Goal: Download file/media

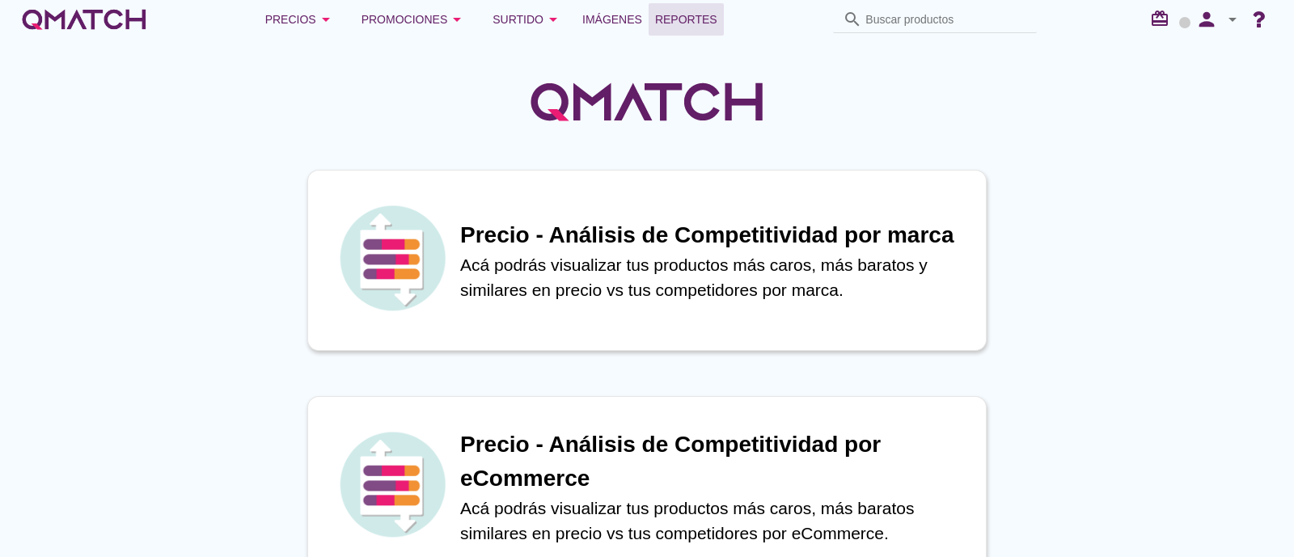
click at [671, 30] on link "Reportes" at bounding box center [686, 19] width 75 height 32
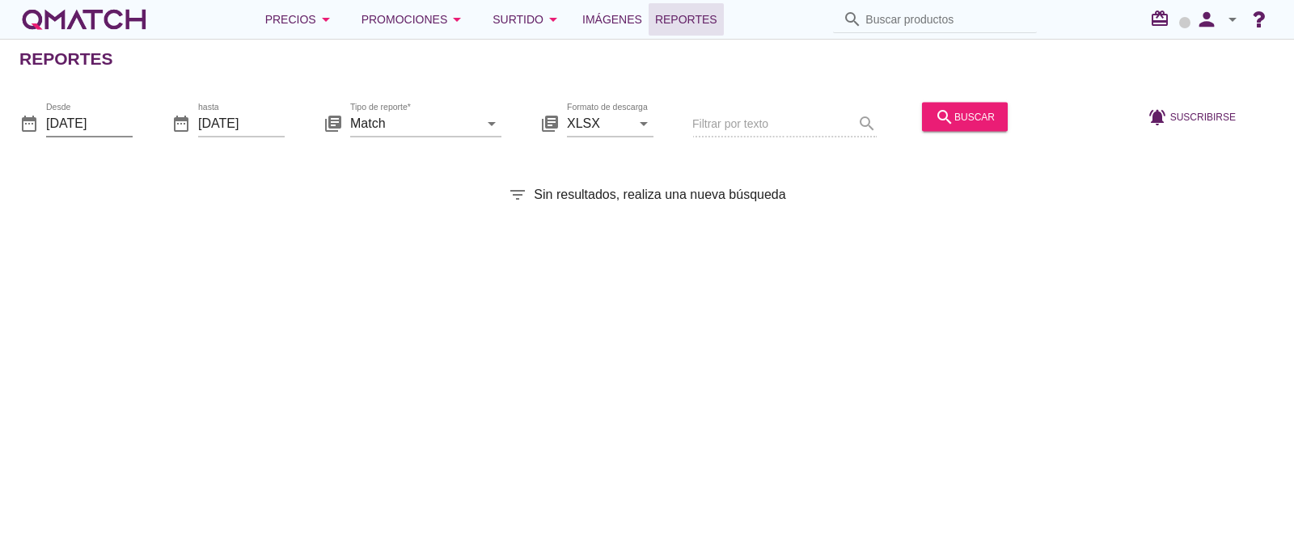
click at [105, 124] on input "[DATE]" at bounding box center [89, 123] width 87 height 26
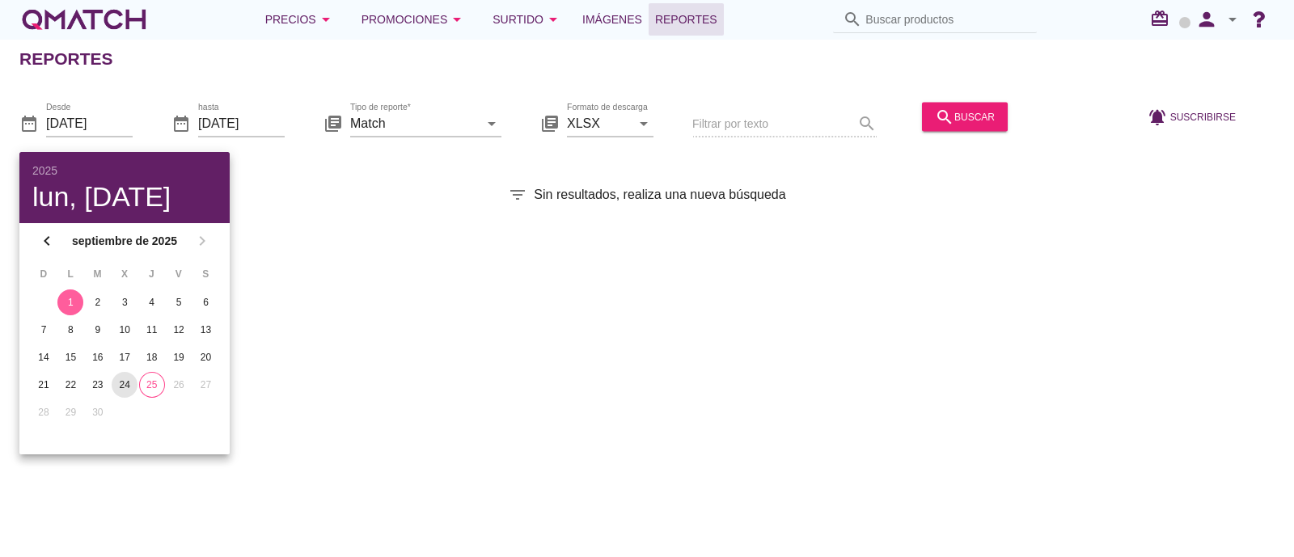
click at [125, 388] on div "24" at bounding box center [125, 385] width 26 height 15
type input "[DATE]"
click at [238, 121] on input "[DATE]" at bounding box center [241, 123] width 87 height 26
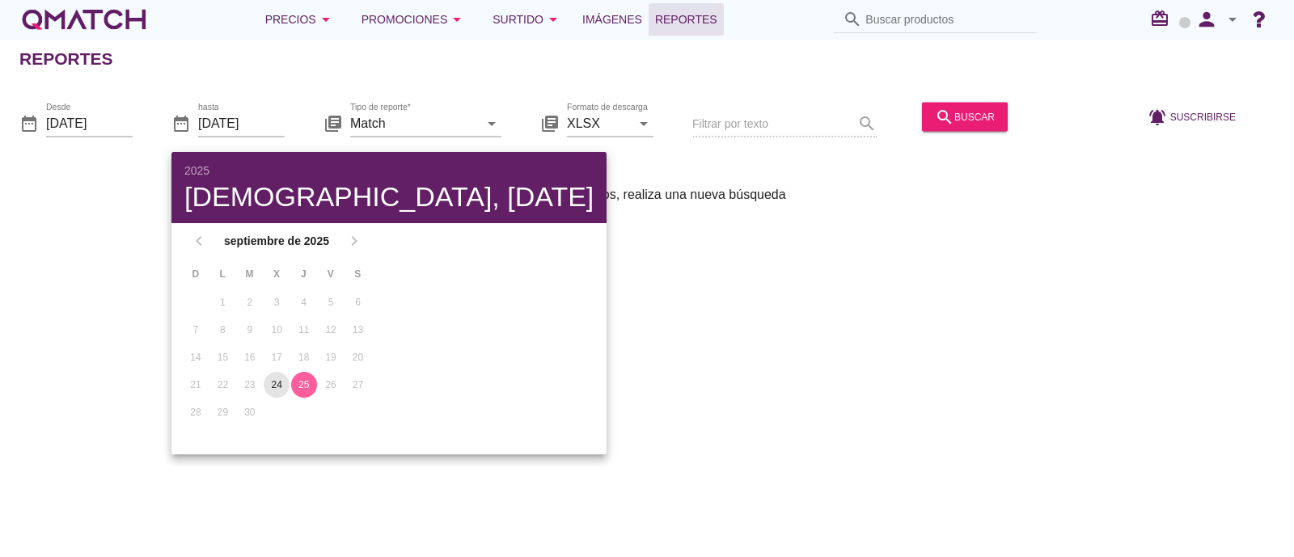
click at [270, 384] on div "24" at bounding box center [277, 385] width 26 height 15
type input "[DATE]"
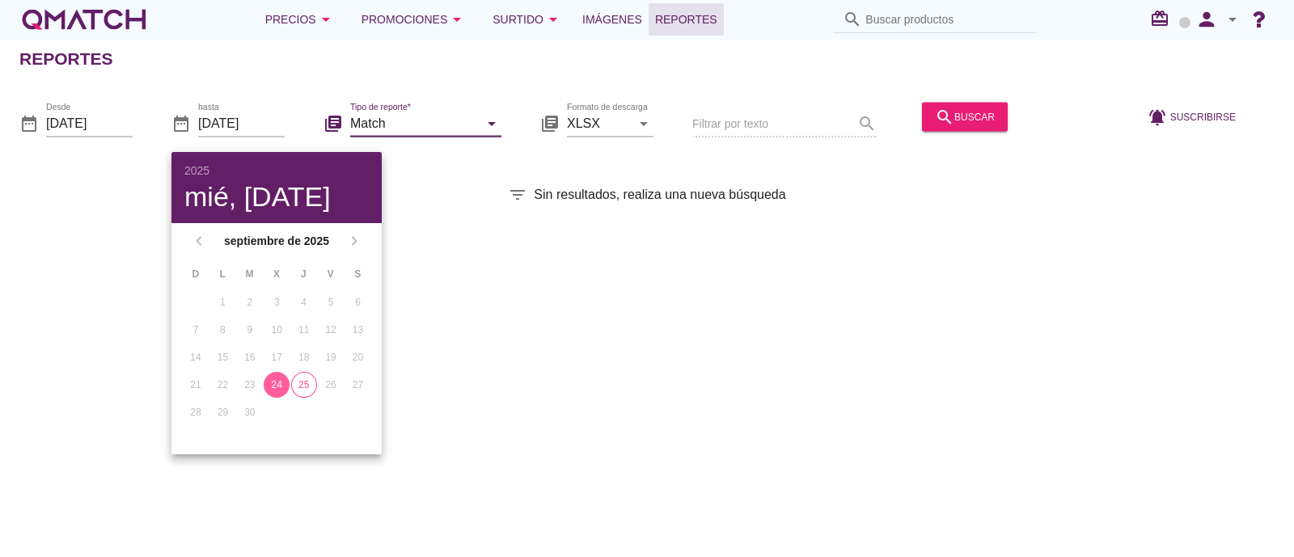
click at [441, 116] on input "Match" at bounding box center [414, 123] width 129 height 26
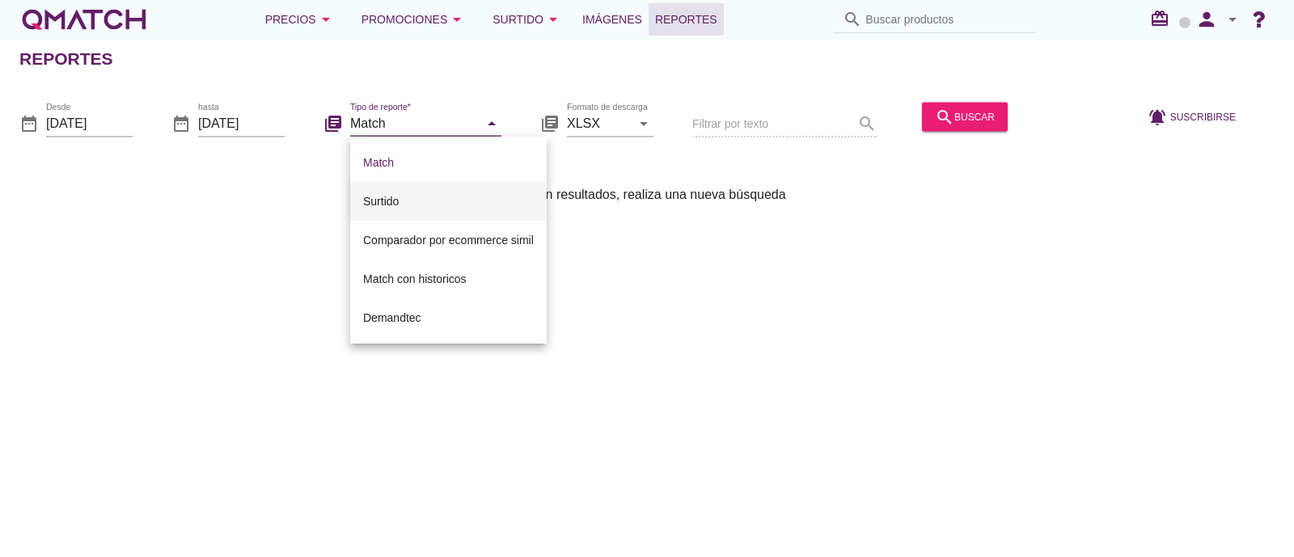
click at [374, 205] on div "Surtido" at bounding box center [448, 201] width 171 height 19
type input "Surtido"
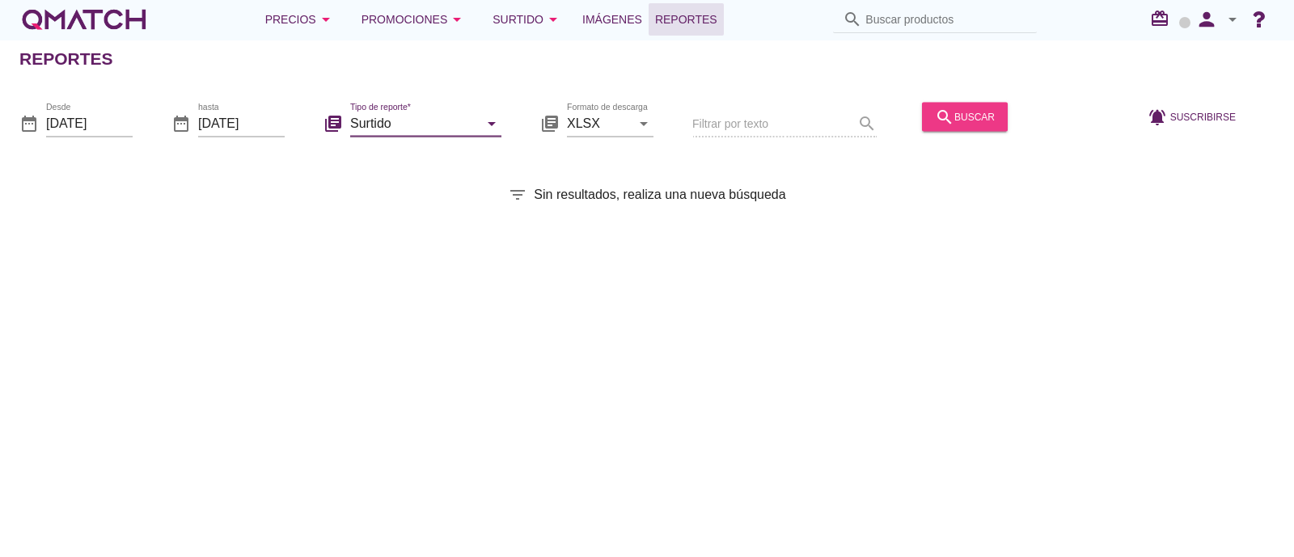
click at [983, 112] on div "search buscar" at bounding box center [965, 116] width 60 height 19
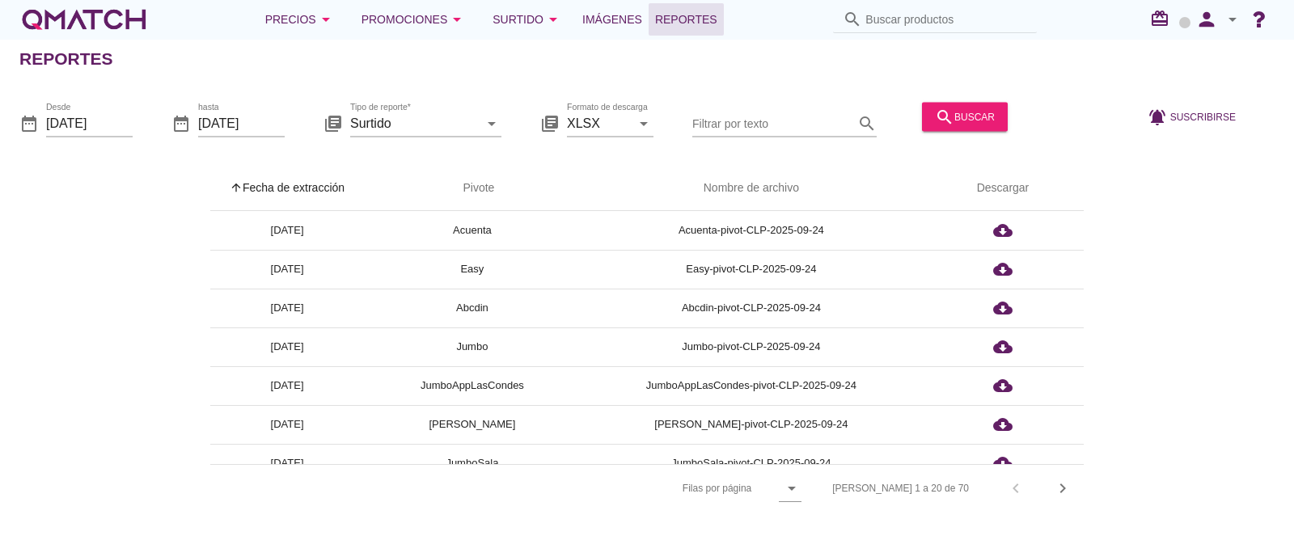
click at [1212, 329] on div "arrow_upward Fecha de extracción arrow_upward Pivote Nombre de archivo Descarga…" at bounding box center [646, 339] width 1255 height 346
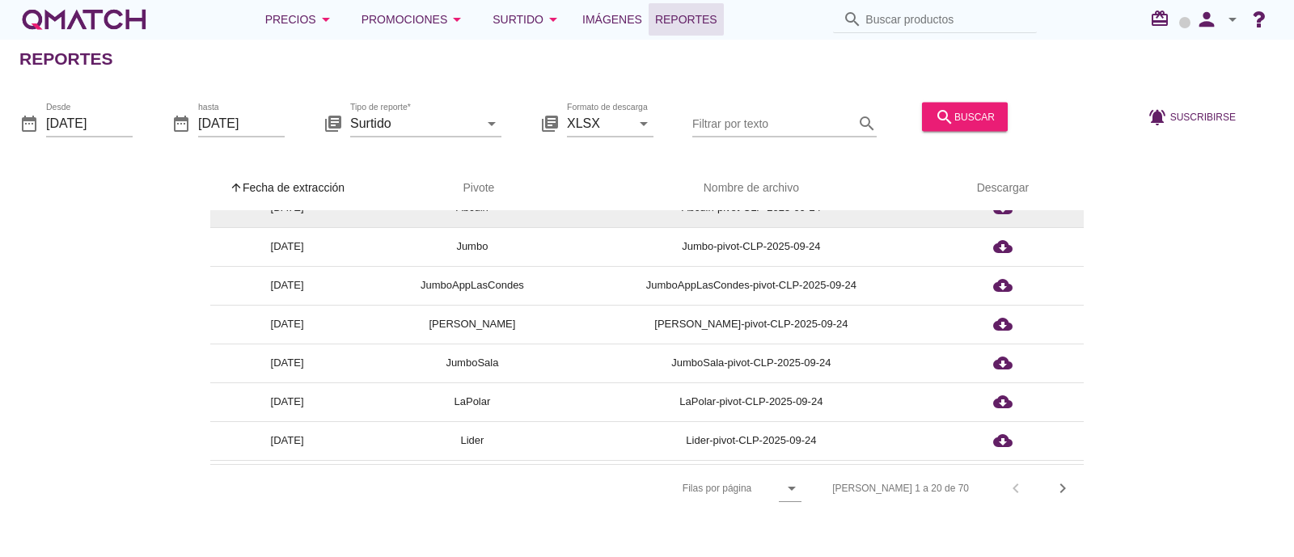
scroll to position [201, 0]
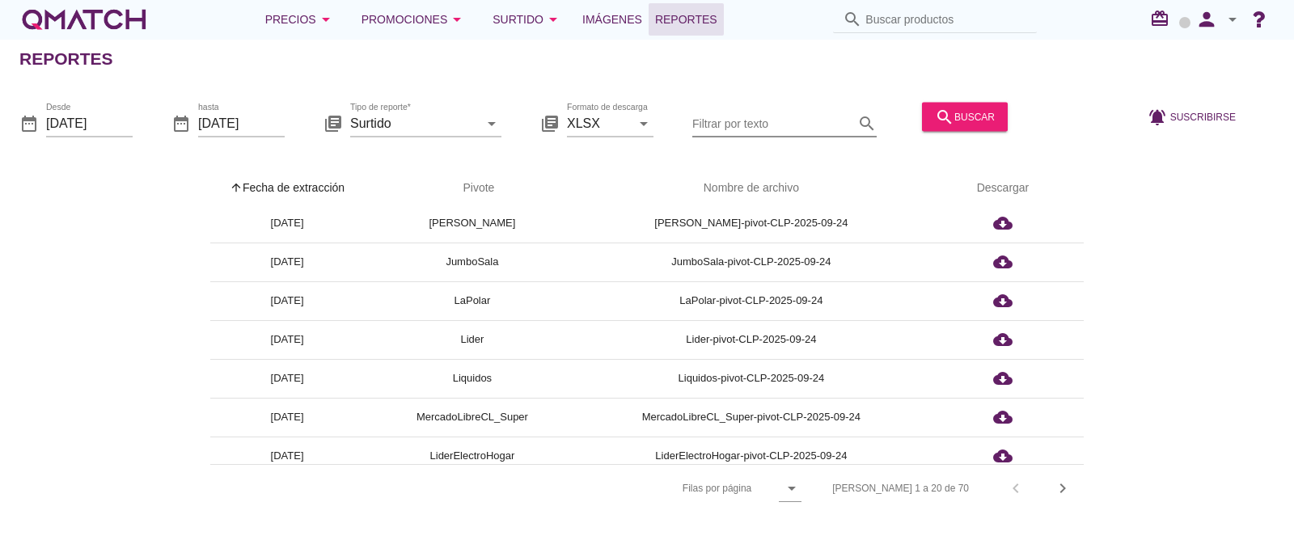
click at [779, 117] on input "Filtrar por texto" at bounding box center [773, 123] width 162 height 26
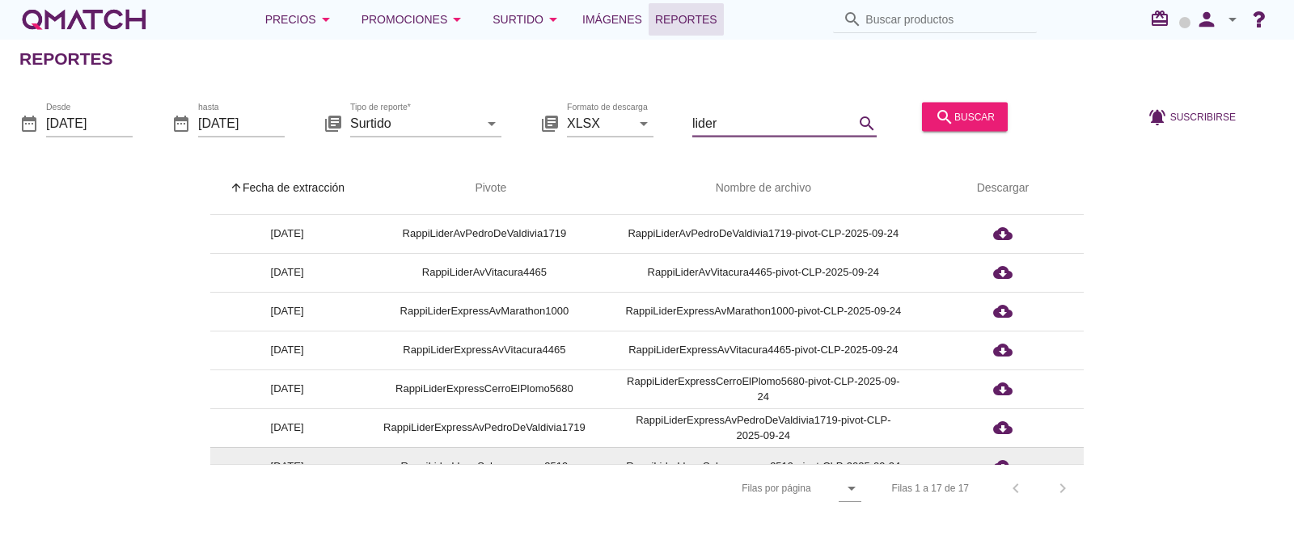
scroll to position [0, 0]
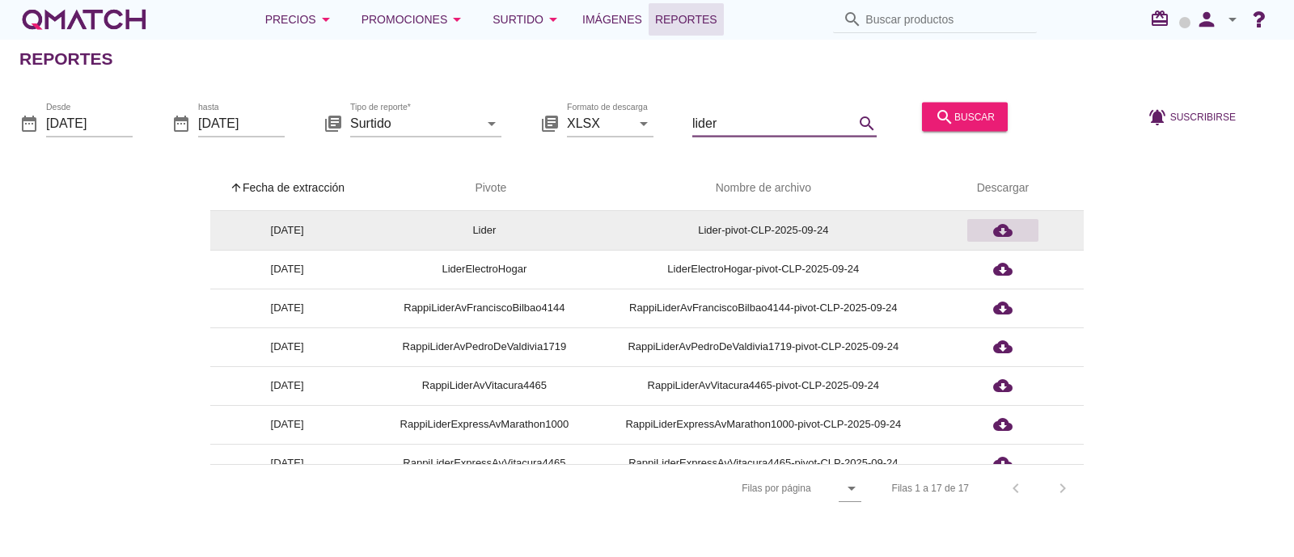
click at [1002, 232] on icon "cloud_download" at bounding box center [1002, 230] width 19 height 19
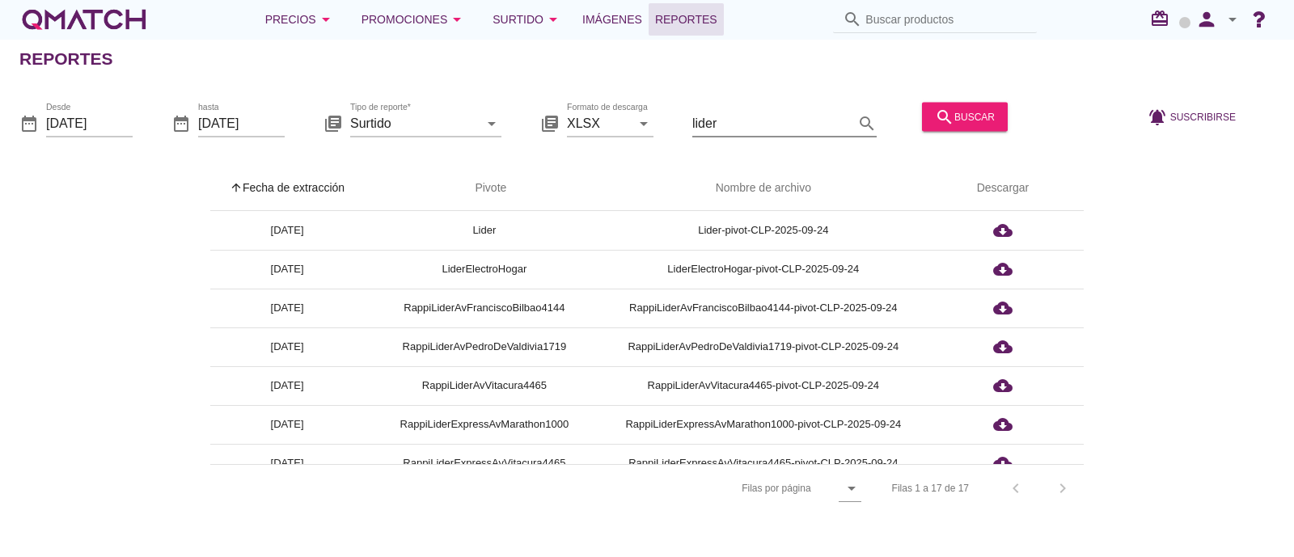
click at [702, 125] on input "lider" at bounding box center [773, 123] width 162 height 26
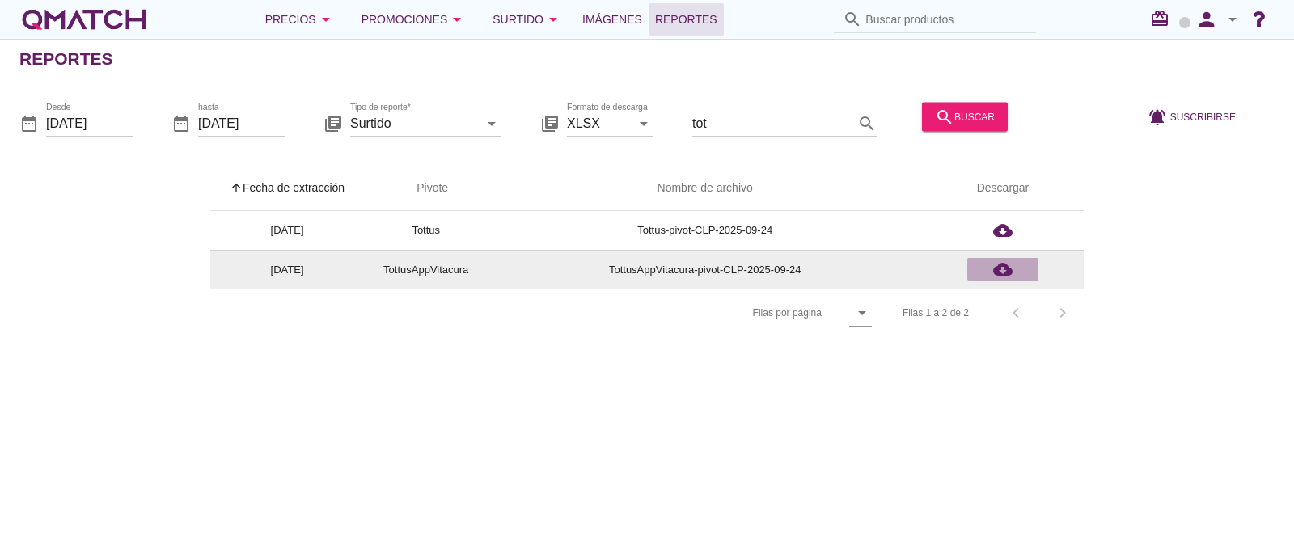
click at [1010, 269] on icon "cloud_download" at bounding box center [1002, 269] width 19 height 19
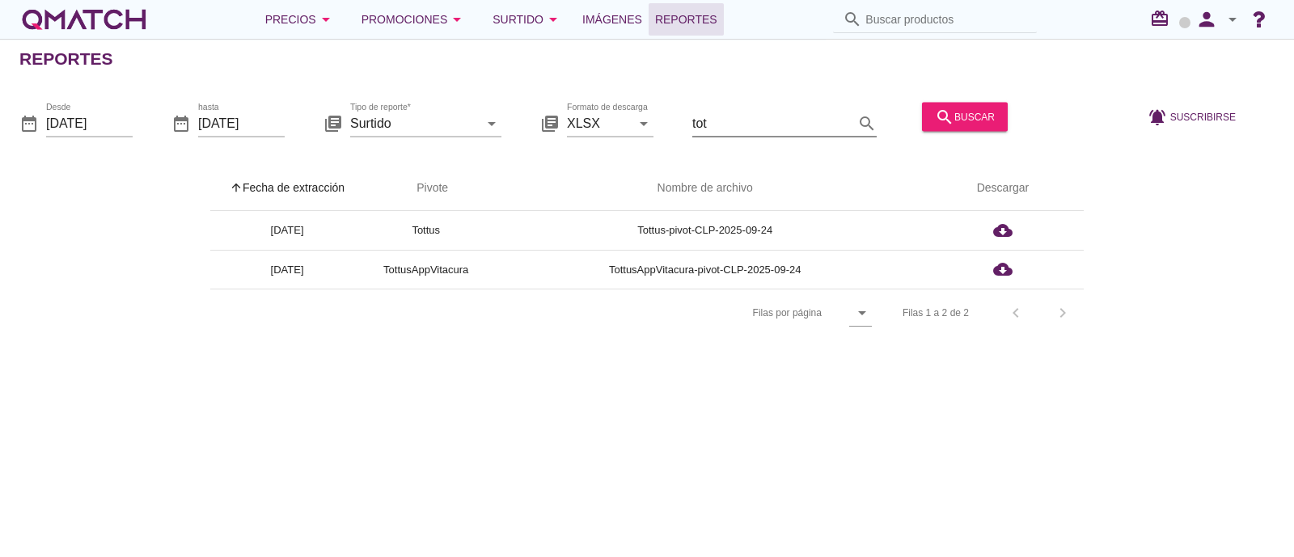
click at [717, 123] on input "tot" at bounding box center [773, 123] width 162 height 26
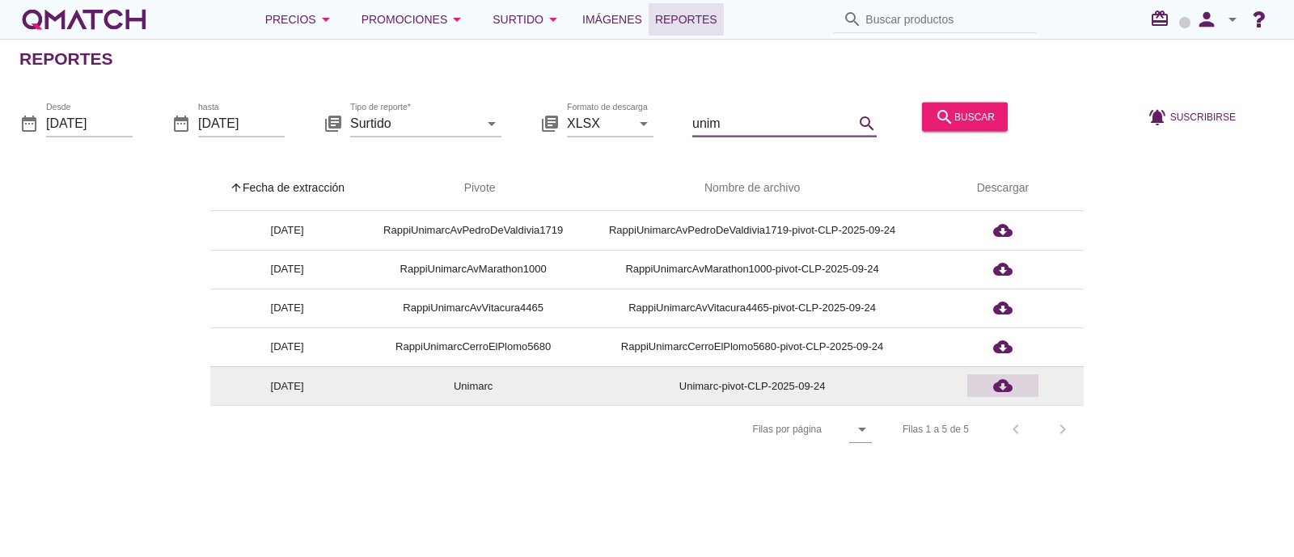
type input "unim"
click at [1001, 384] on icon "cloud_download" at bounding box center [1002, 385] width 19 height 19
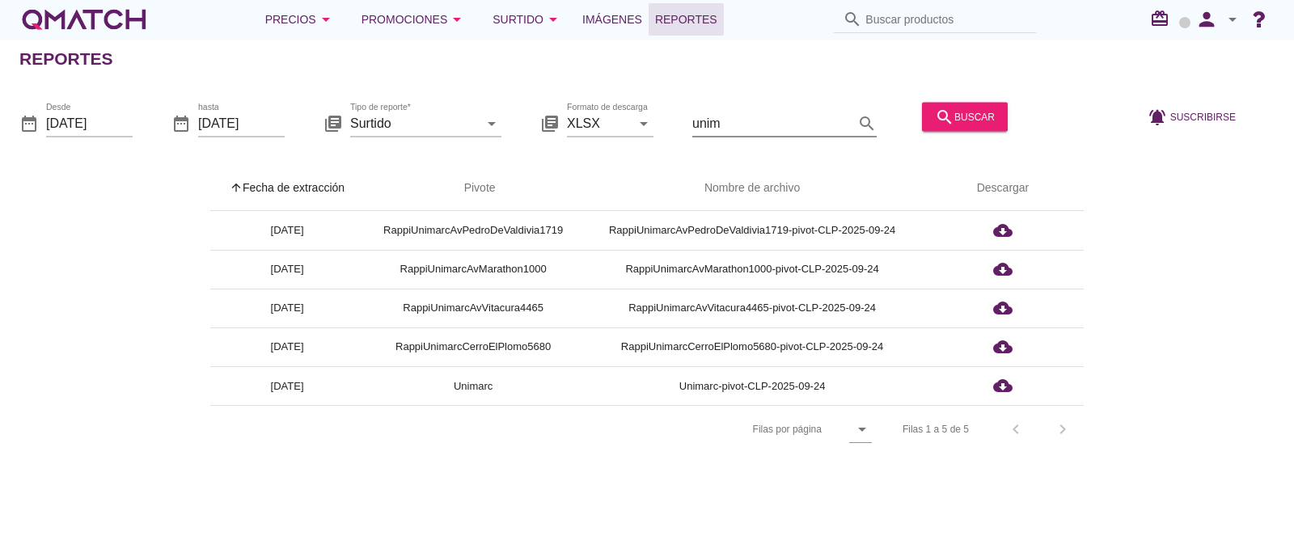
click at [735, 124] on input "unim" at bounding box center [773, 123] width 162 height 26
click at [1102, 159] on div "arrow_upward Fecha de extracción arrow_upward Pivote Nombre de archivo Descarga…" at bounding box center [647, 299] width 1294 height 307
